Goal: Information Seeking & Learning: Find specific fact

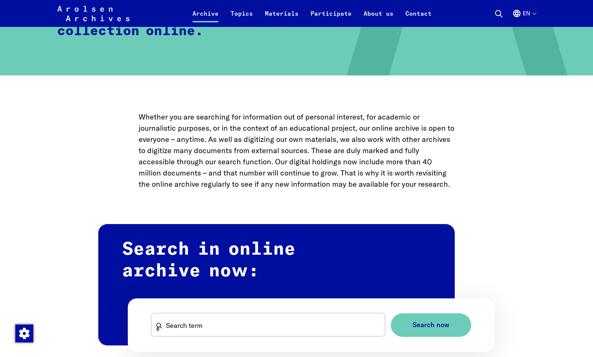
scroll to position [373, 0]
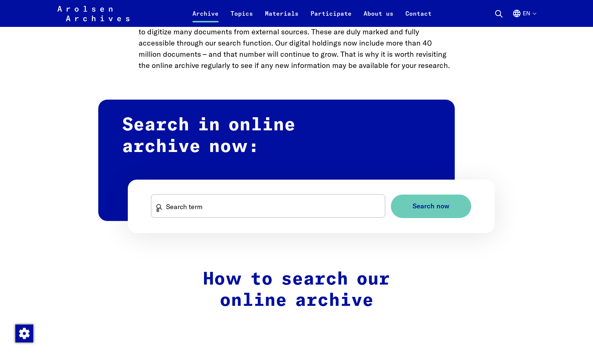
click at [269, 190] on form "Search term Search now" at bounding box center [311, 206] width 367 height 53
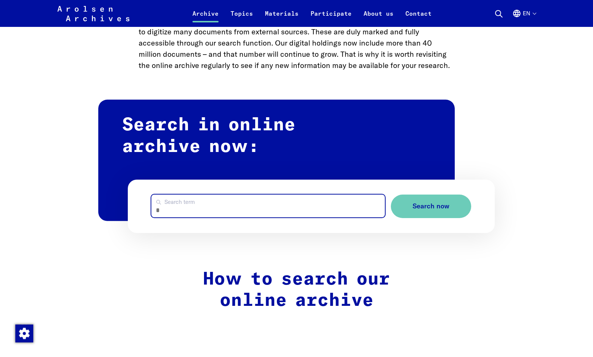
click at [271, 200] on input "Search term" at bounding box center [267, 206] width 233 height 23
type input "**********"
click at [391, 195] on button "Search now" at bounding box center [431, 207] width 80 height 24
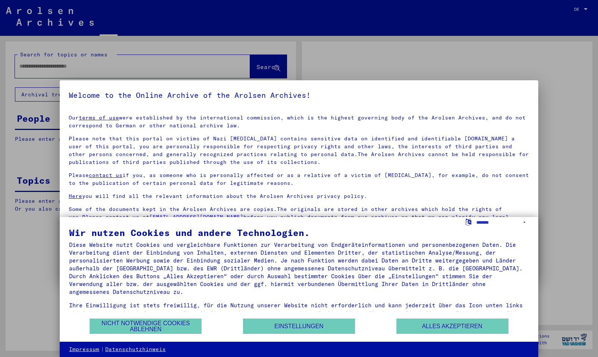
type input "**********"
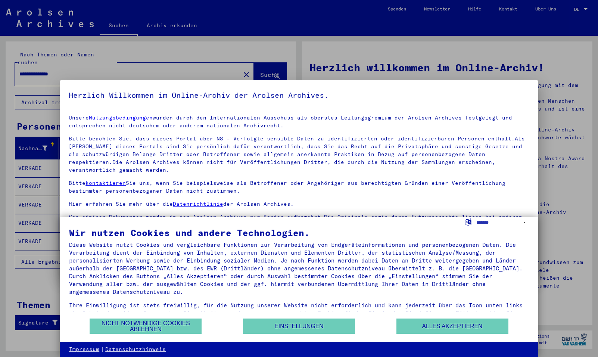
click at [459, 315] on div "Wir nutzen Cookies und andere Technologien. Diese Website nutzt Cookies und ver…" at bounding box center [299, 273] width 460 height 90
click at [456, 334] on button "Alles akzeptieren" at bounding box center [453, 326] width 112 height 15
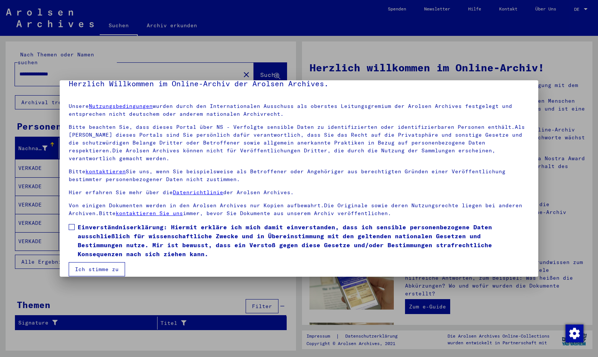
scroll to position [20, 0]
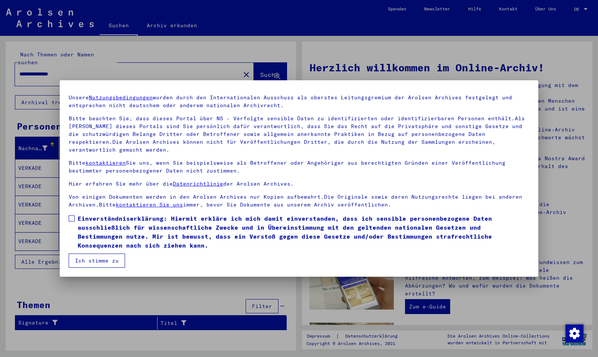
click at [104, 211] on mat-dialog-content "Unsere Nutzungsbedingungen wurden durch den Internationalen Ausschuss als obers…" at bounding box center [299, 177] width 479 height 179
click at [102, 220] on span "Einverständniserklärung: Hiermit erkläre ich mich damit einverstanden, dass ich…" at bounding box center [304, 232] width 452 height 36
click at [98, 259] on button "Ich stimme zu" at bounding box center [97, 261] width 56 height 14
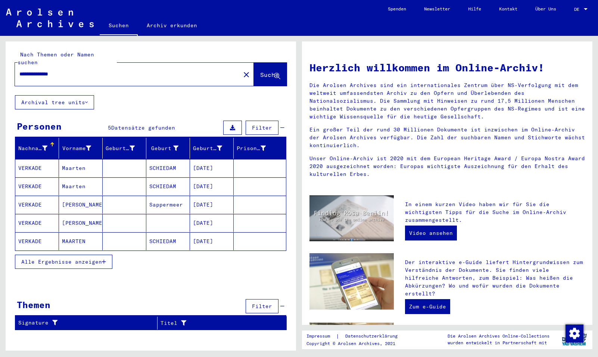
click at [65, 184] on mat-cell "Maarten" at bounding box center [81, 186] width 44 height 18
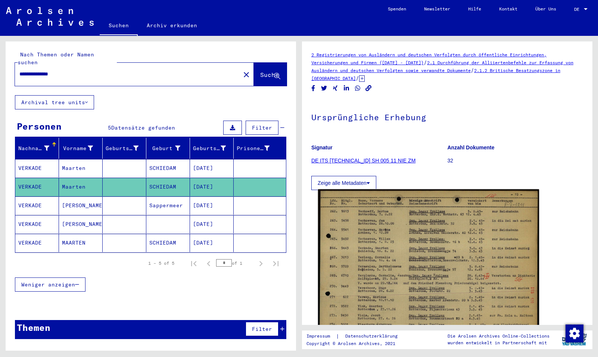
click at [507, 221] on img at bounding box center [428, 266] width 221 height 155
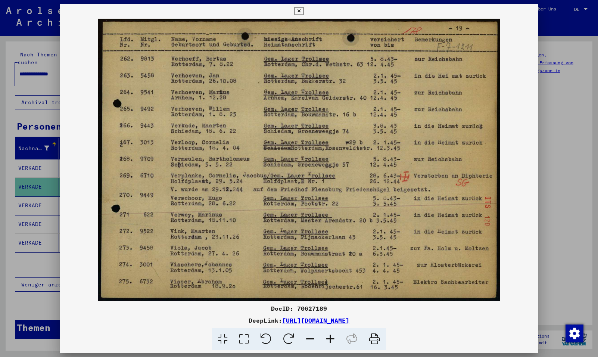
click at [332, 337] on icon at bounding box center [330, 339] width 20 height 23
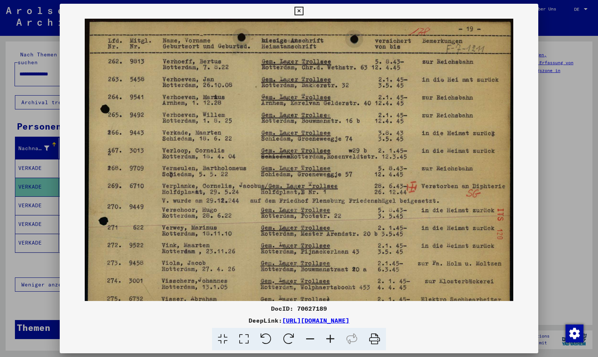
click at [567, 145] on div at bounding box center [299, 178] width 598 height 357
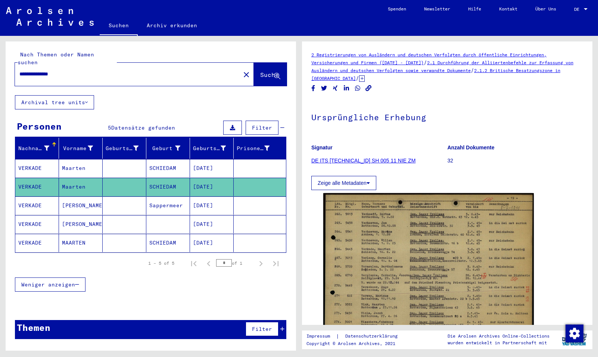
click at [52, 167] on mat-cell "VERKADE" at bounding box center [37, 168] width 44 height 18
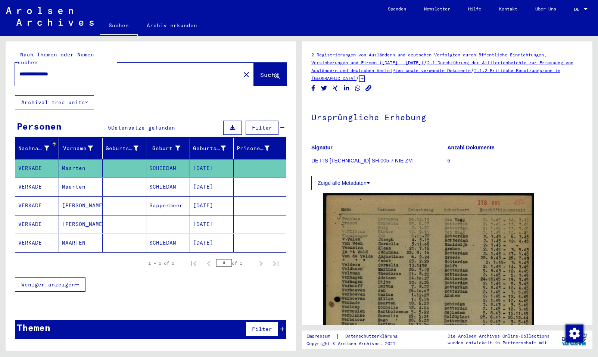
click at [49, 238] on mat-cell "VERKADE" at bounding box center [37, 243] width 44 height 18
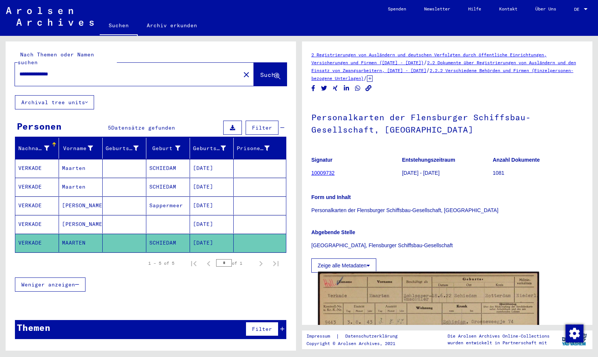
click at [434, 296] on img at bounding box center [428, 351] width 221 height 159
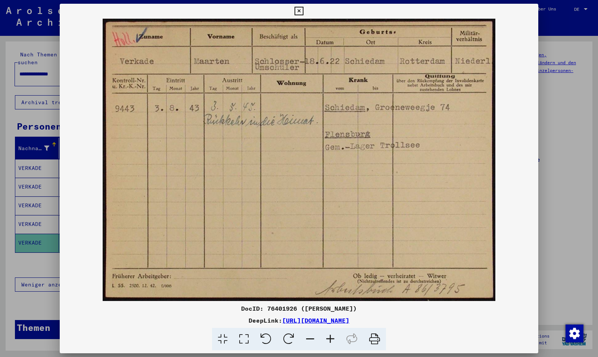
click at [229, 124] on img at bounding box center [299, 160] width 479 height 282
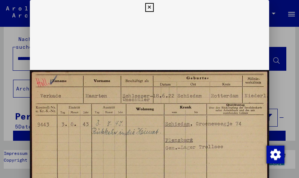
scroll to position [7, 0]
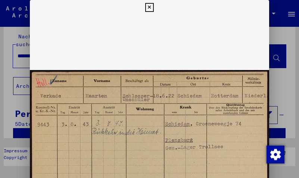
click at [150, 9] on icon at bounding box center [149, 7] width 9 height 9
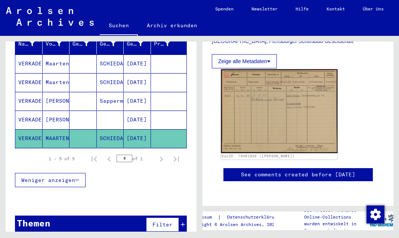
scroll to position [249, 0]
